Goal: Information Seeking & Learning: Check status

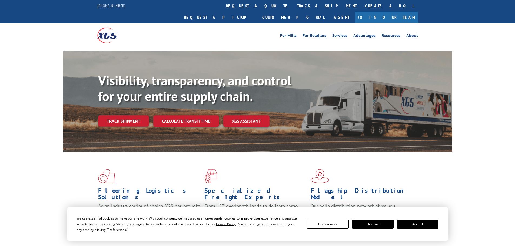
click at [133, 119] on div "Visibility, transparency, and control for your entire supply chain. Track shipm…" at bounding box center [275, 110] width 354 height 75
click at [133, 115] on link "Track shipment" at bounding box center [123, 120] width 51 height 11
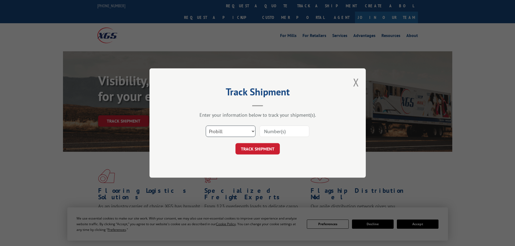
click at [250, 133] on select "Select category... Probill BOL PO" at bounding box center [231, 131] width 50 height 11
select select "po"
click at [206, 126] on select "Select category... Probill BOL PO" at bounding box center [231, 131] width 50 height 11
click at [283, 129] on input at bounding box center [285, 131] width 50 height 11
click at [289, 132] on input at bounding box center [285, 131] width 50 height 11
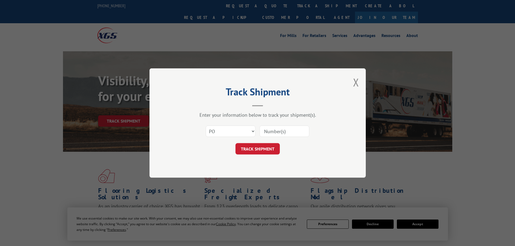
paste input "294292272"
type input "294292272"
click at [260, 148] on button "TRACK SHIPMENT" at bounding box center [258, 148] width 44 height 11
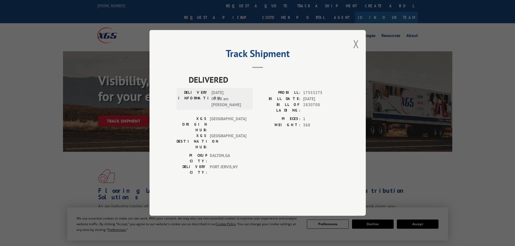
drag, startPoint x: 192, startPoint y: 109, endPoint x: 246, endPoint y: 123, distance: 56.0
click at [246, 108] on div "DELIVERY INFORMATION: [DATE] 07:20 am [PERSON_NAME]" at bounding box center [214, 99] width 73 height 18
copy div "DELIVERY INFORMATION: [DATE] 07:20 am [PERSON_NAME]"
